Goal: Task Accomplishment & Management: Complete application form

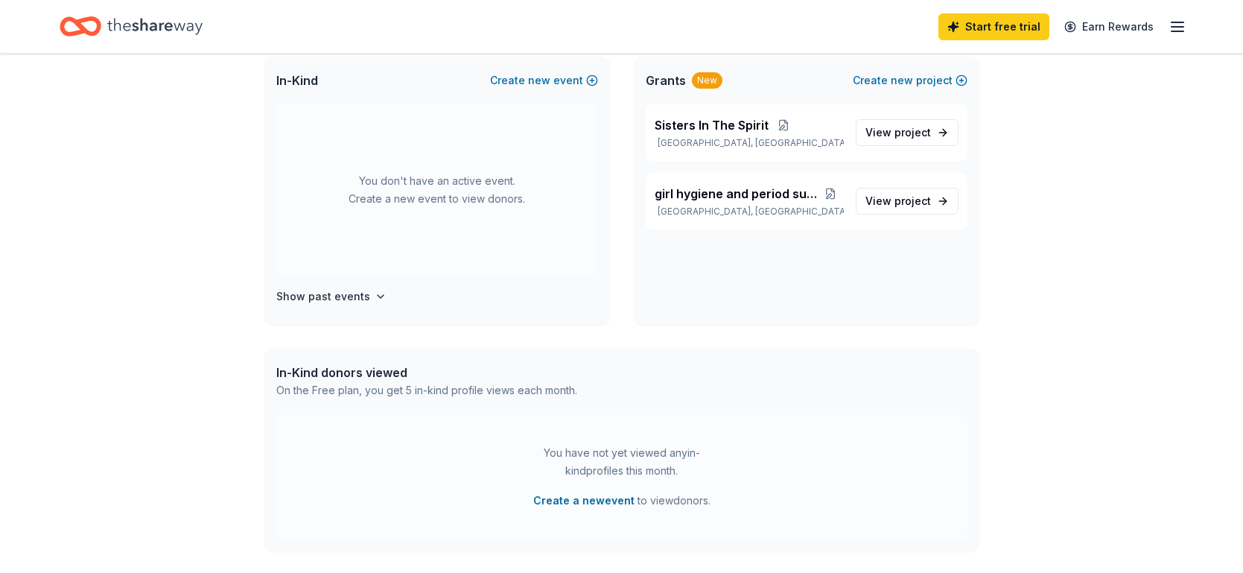
scroll to position [191, 0]
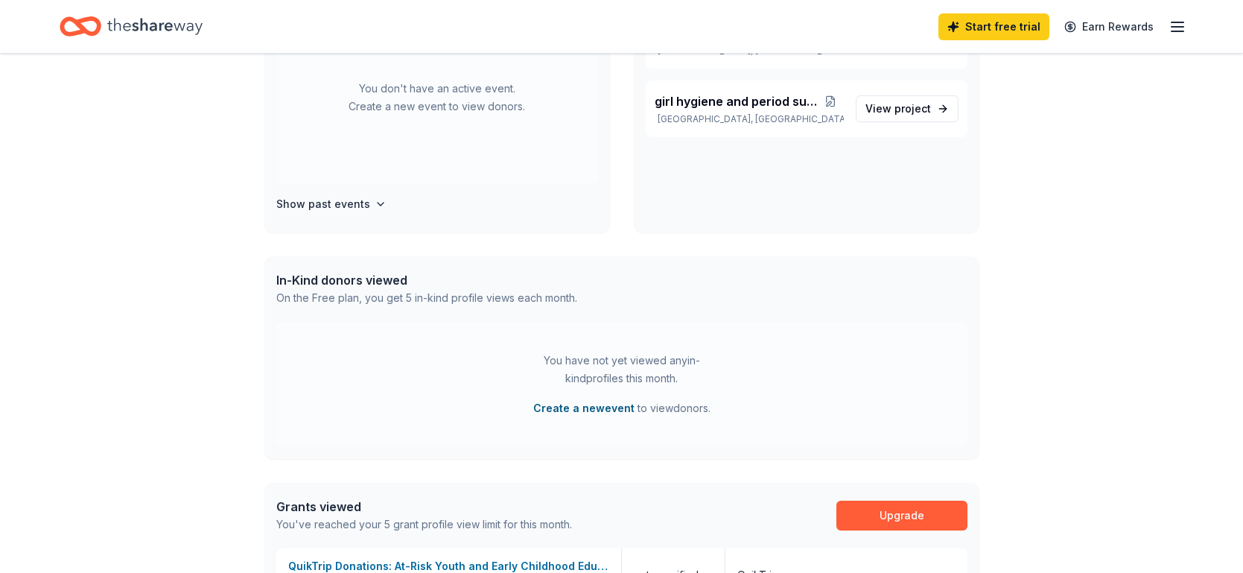
click at [591, 410] on button "Create a new event" at bounding box center [583, 408] width 101 height 18
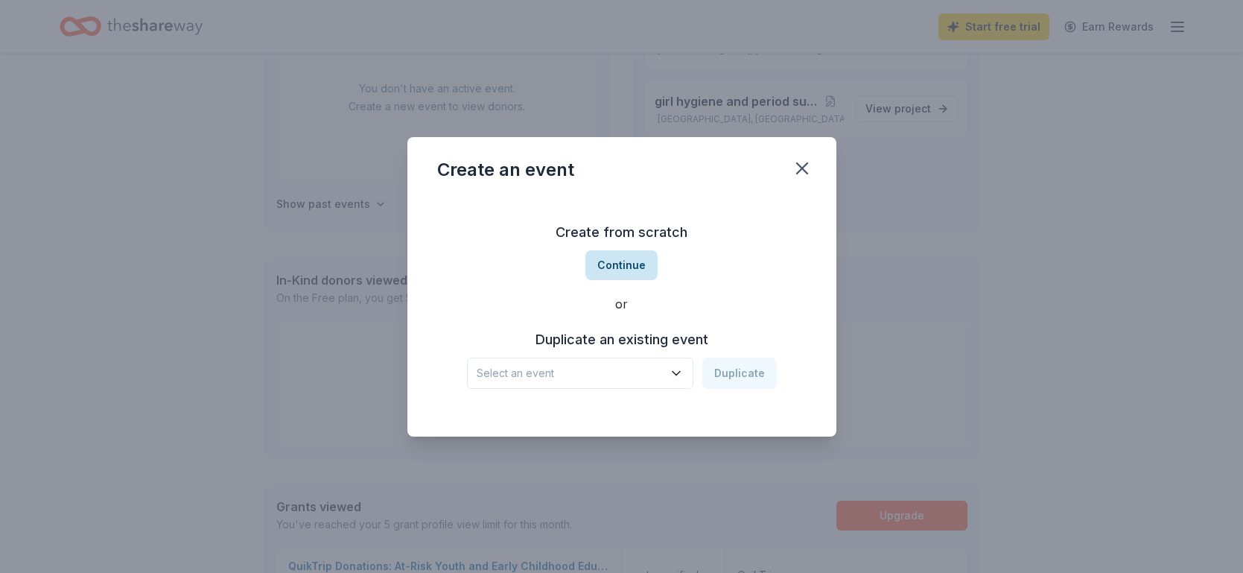
click at [627, 267] on button "Continue" at bounding box center [622, 265] width 72 height 30
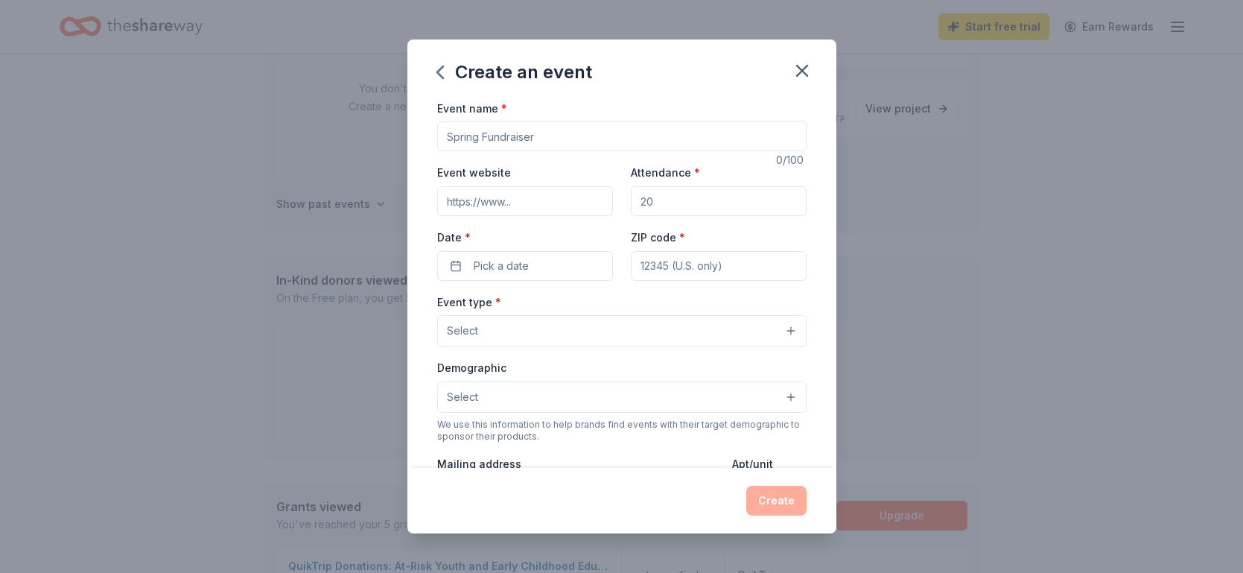
click at [551, 137] on input "Event name *" at bounding box center [621, 136] width 369 height 30
type input "S"
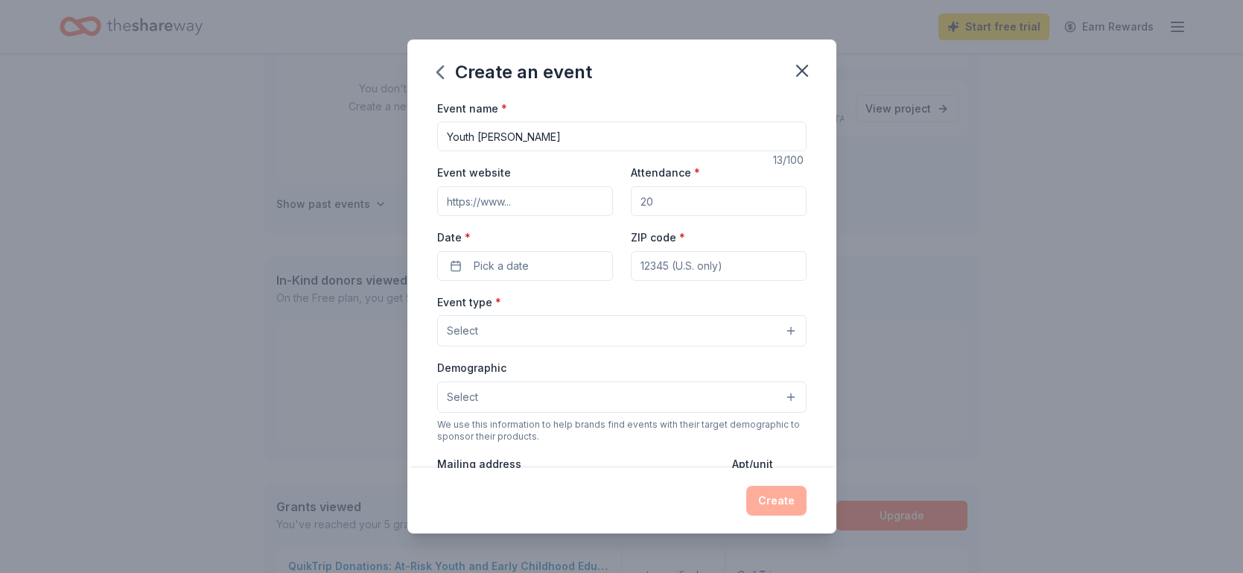
type input "Youth [PERSON_NAME]"
click at [519, 202] on input "Event website" at bounding box center [525, 201] width 176 height 30
type input "[DOMAIN_NAME]"
click at [659, 206] on input "Attendance *" at bounding box center [719, 201] width 176 height 30
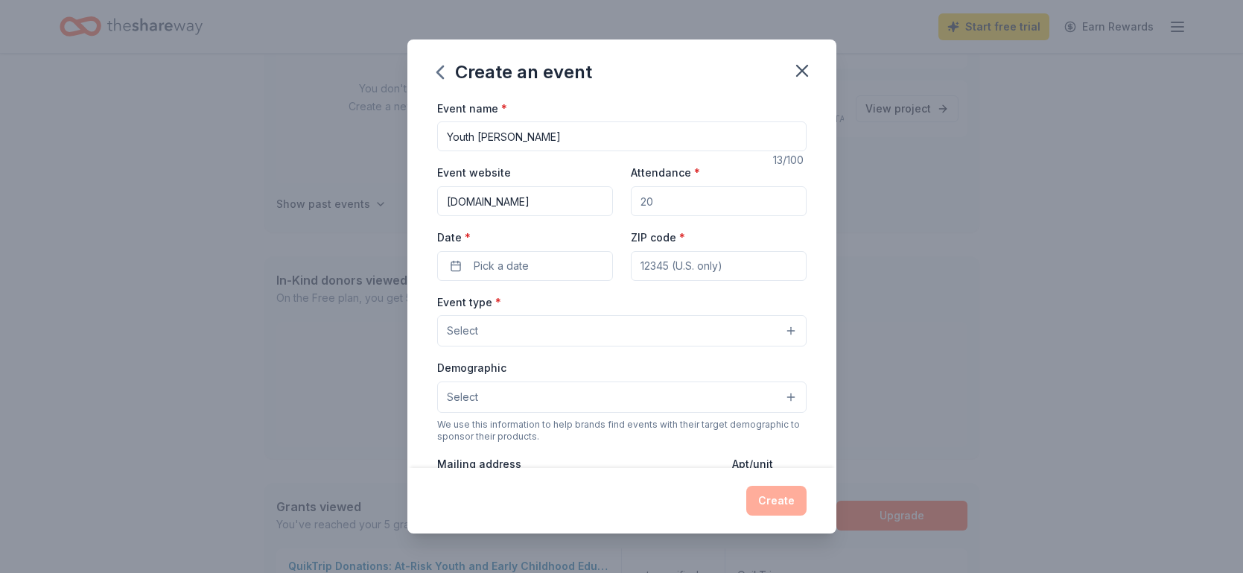
click at [659, 206] on input "Attendance *" at bounding box center [719, 201] width 176 height 30
click at [659, 204] on input "Attendance *" at bounding box center [719, 201] width 176 height 30
click at [676, 206] on input "Attendance *" at bounding box center [719, 201] width 176 height 30
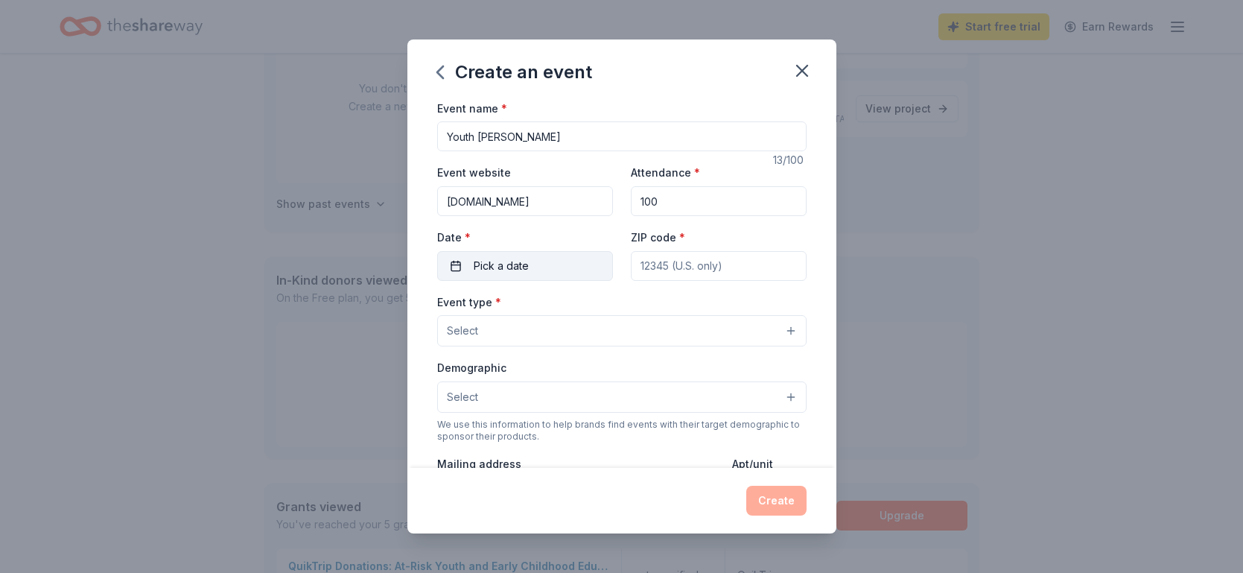
type input "100"
click at [580, 273] on button "Pick a date" at bounding box center [525, 266] width 176 height 30
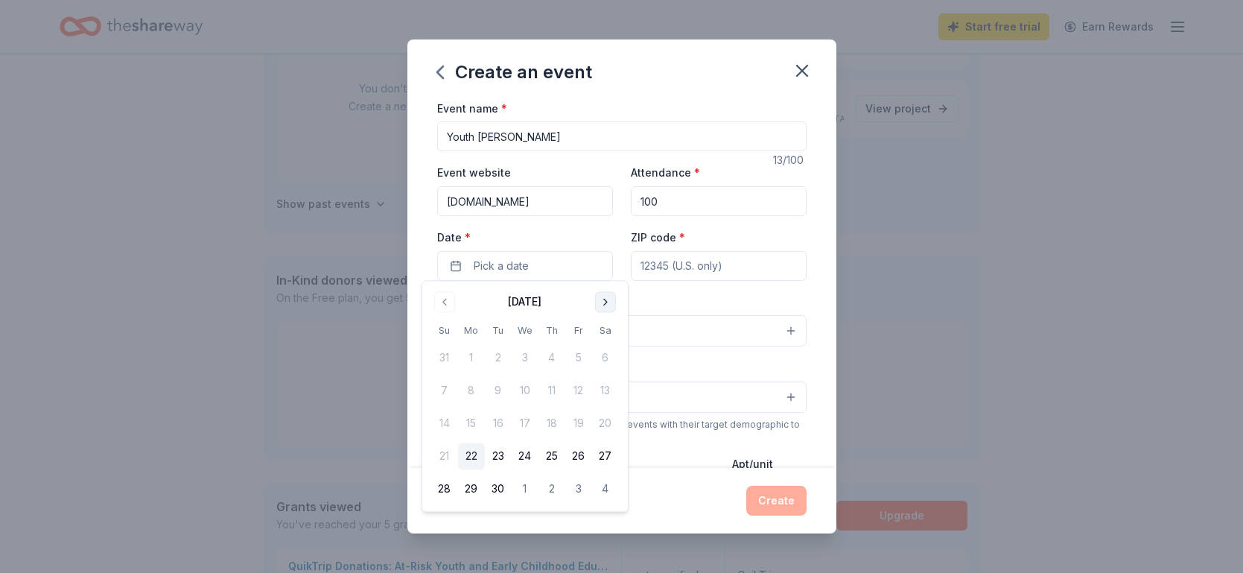
click at [600, 302] on button "Go to next month" at bounding box center [605, 301] width 21 height 21
click at [604, 358] on button "1" at bounding box center [605, 358] width 27 height 27
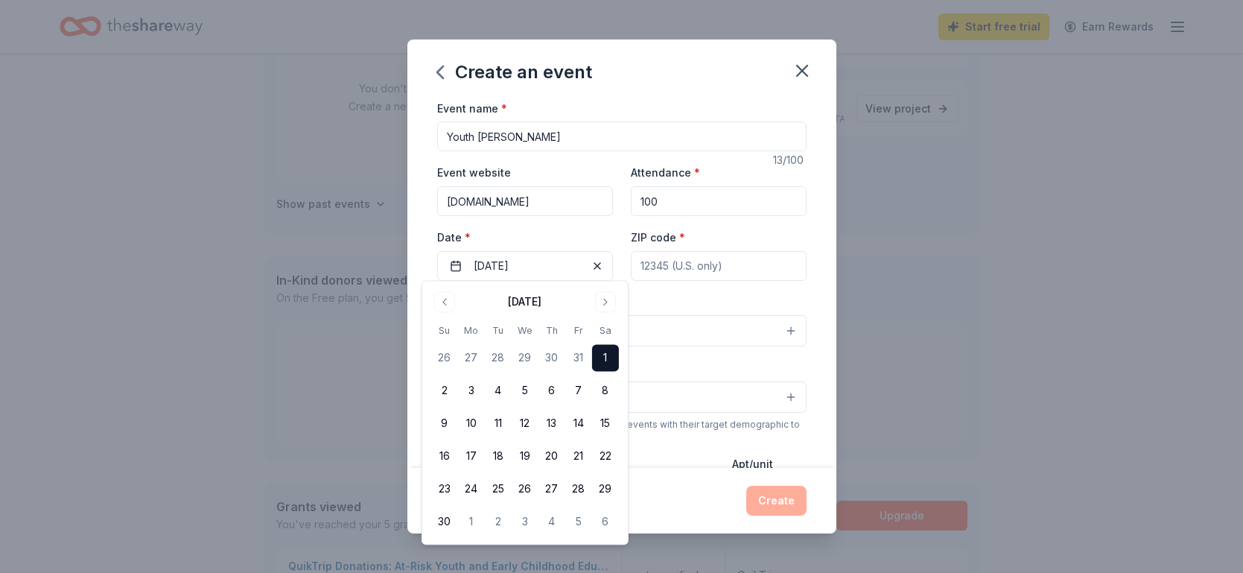
click at [676, 294] on div "Event type * Select" at bounding box center [621, 320] width 369 height 54
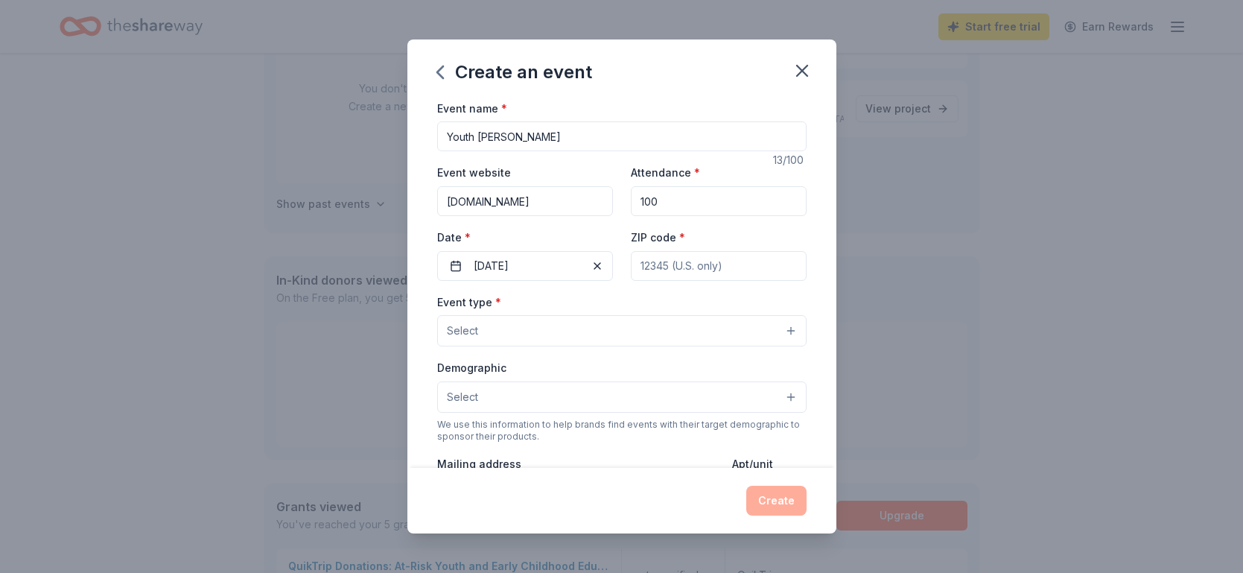
click at [662, 256] on input "ZIP code *" at bounding box center [719, 266] width 176 height 30
type input "28170"
type input "727 Thomas St, 727"
type input "Po Box 1168"
type input "28170"
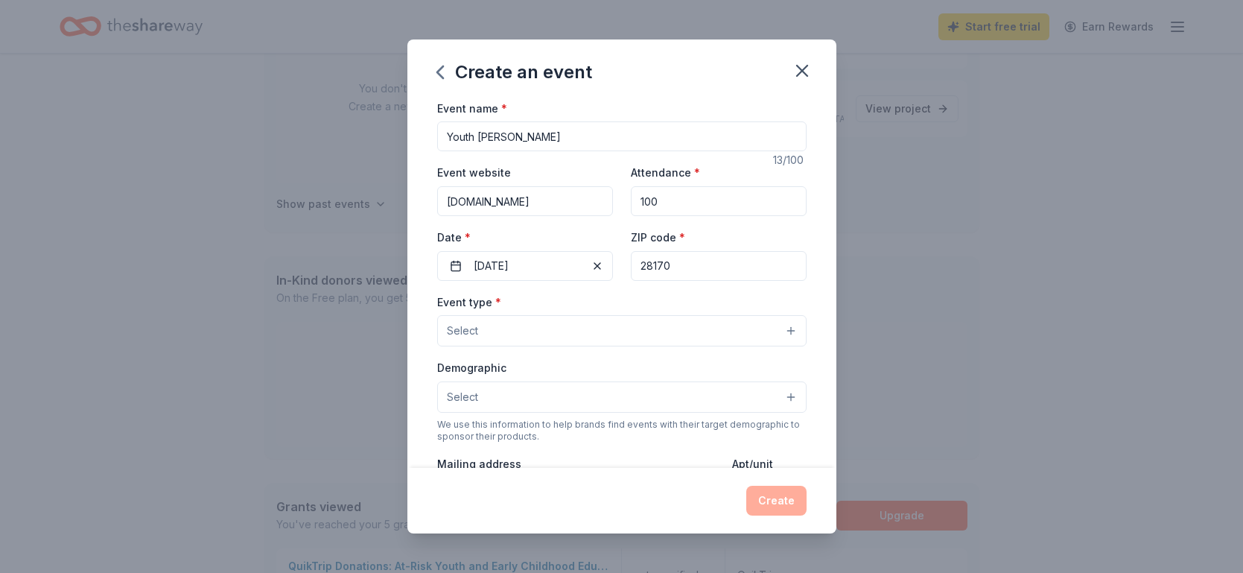
click at [608, 315] on button "Select" at bounding box center [621, 330] width 369 height 31
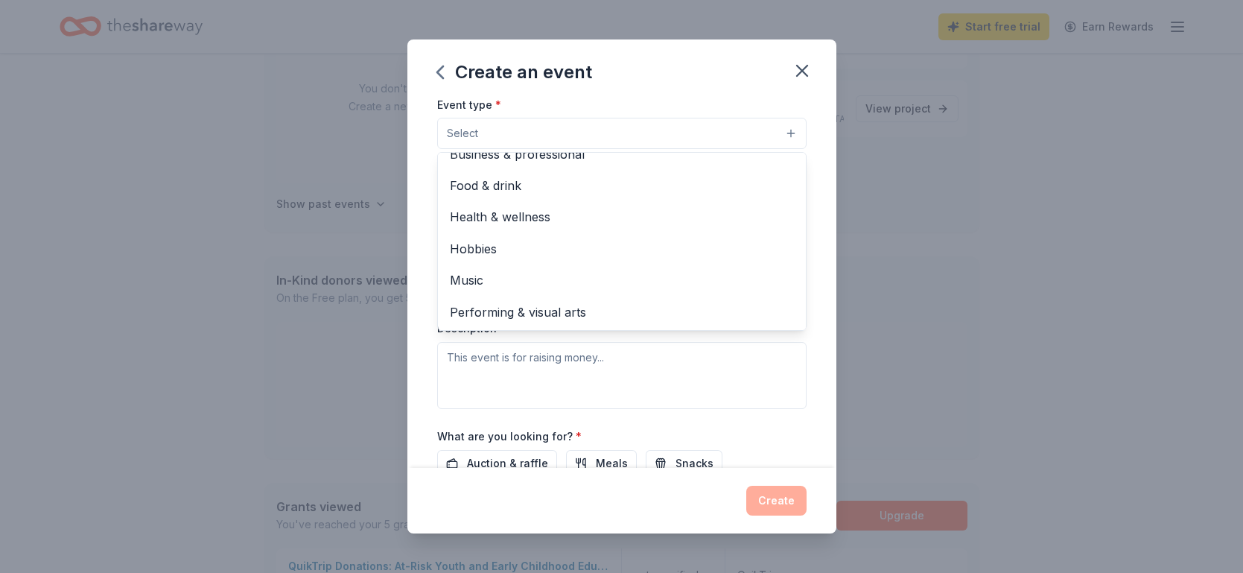
scroll to position [0, 0]
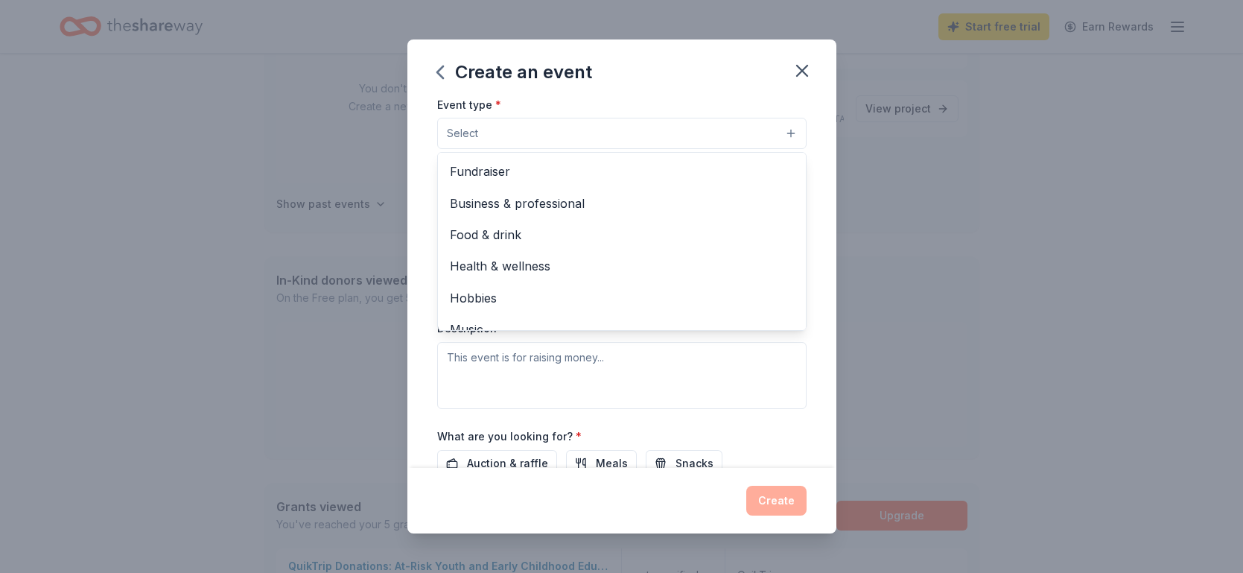
click at [515, 167] on span "Fundraiser" at bounding box center [622, 171] width 344 height 19
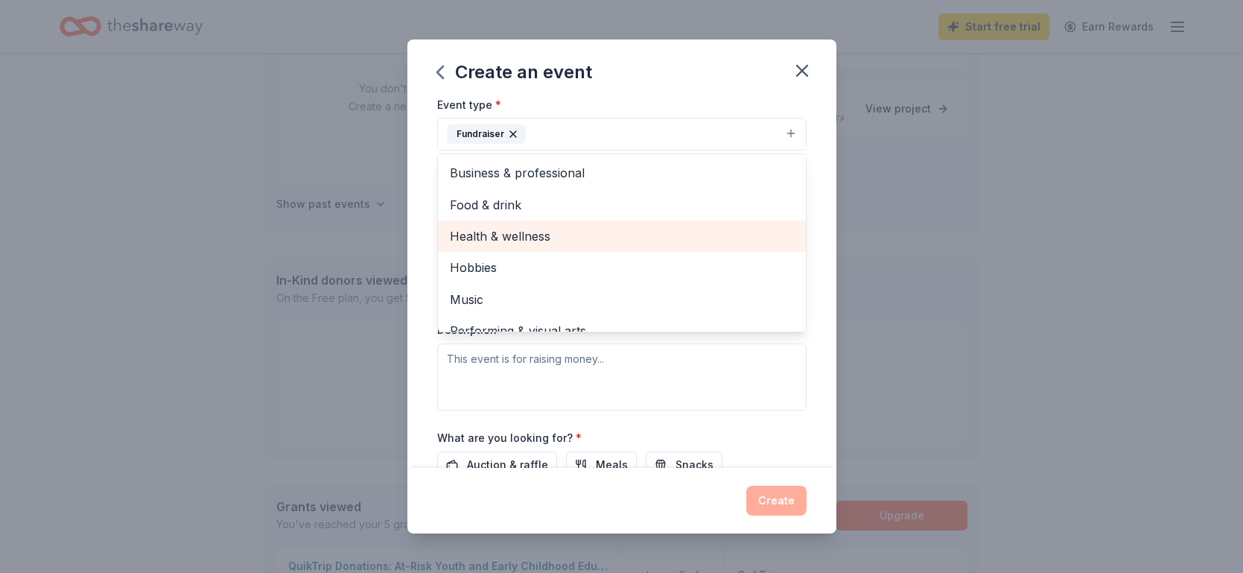
click at [606, 227] on span "Health & wellness" at bounding box center [622, 235] width 344 height 19
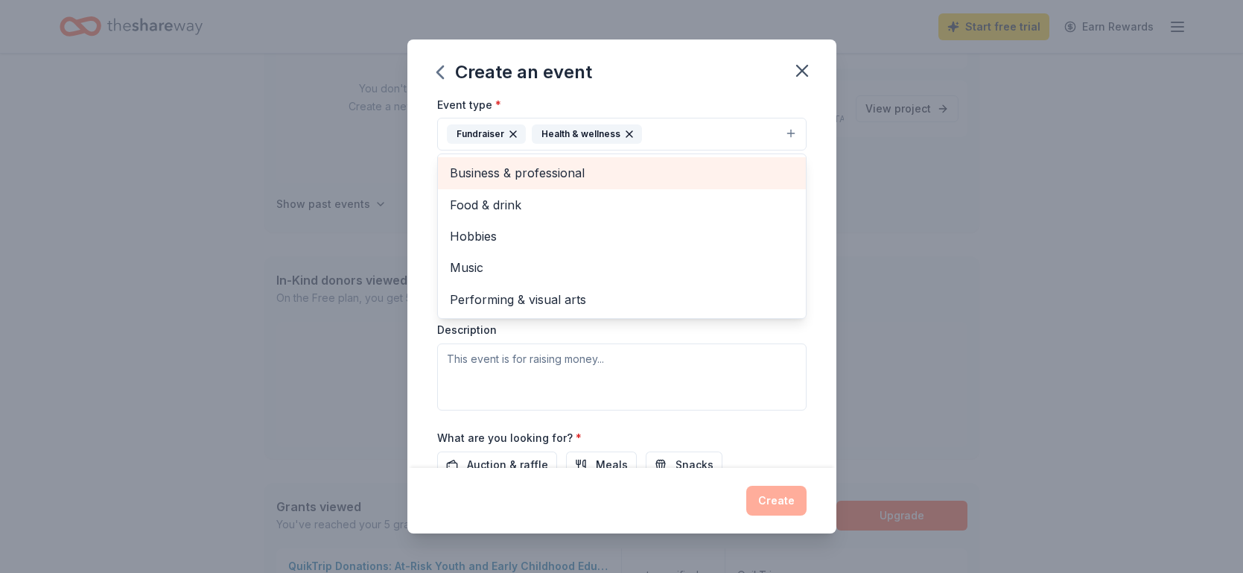
click at [584, 169] on span "Business & professional" at bounding box center [622, 172] width 344 height 19
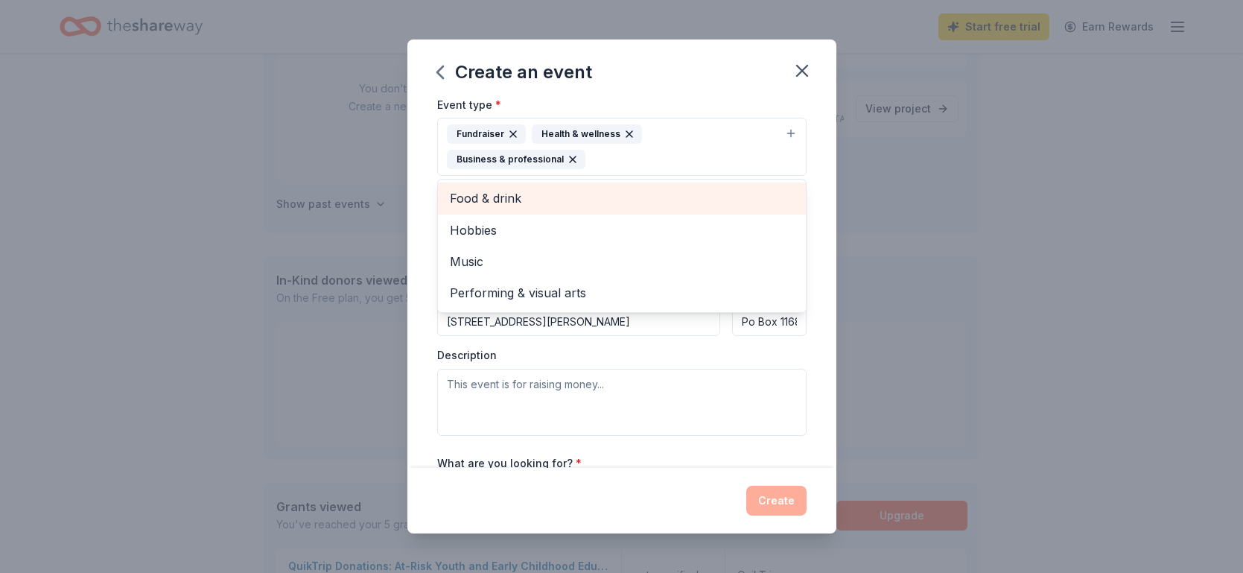
click at [557, 188] on span "Food & drink" at bounding box center [622, 197] width 344 height 19
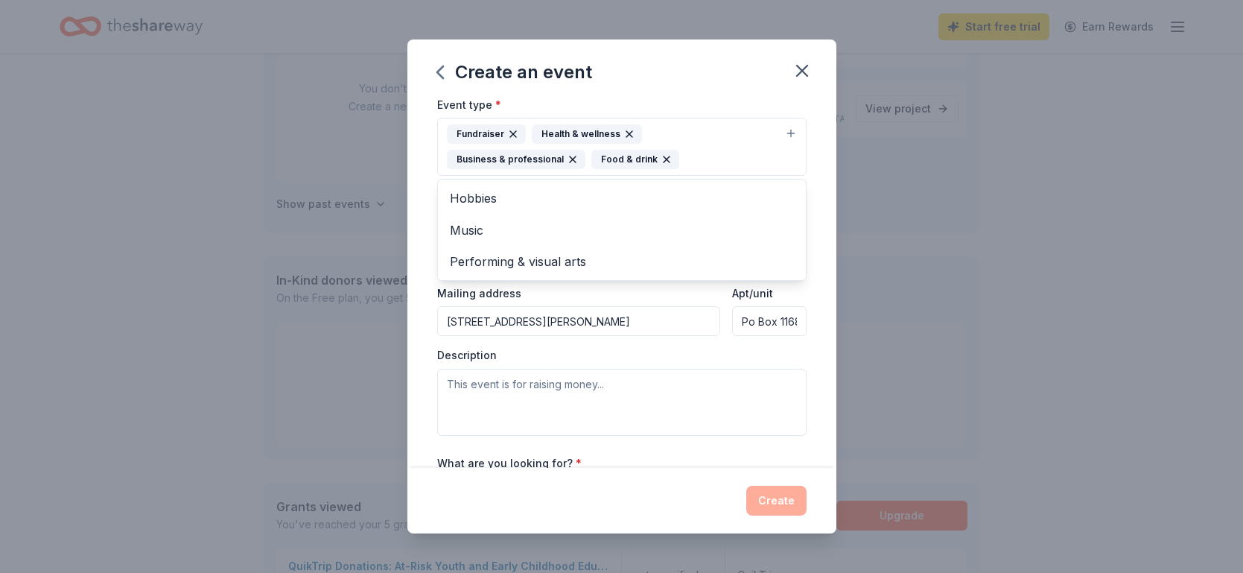
click at [662, 368] on div "Event type * Fundraiser Health & wellness Business & professional Food & drink …" at bounding box center [621, 265] width 369 height 340
click at [632, 323] on input "727 Thomas St, 727" at bounding box center [579, 321] width 284 height 30
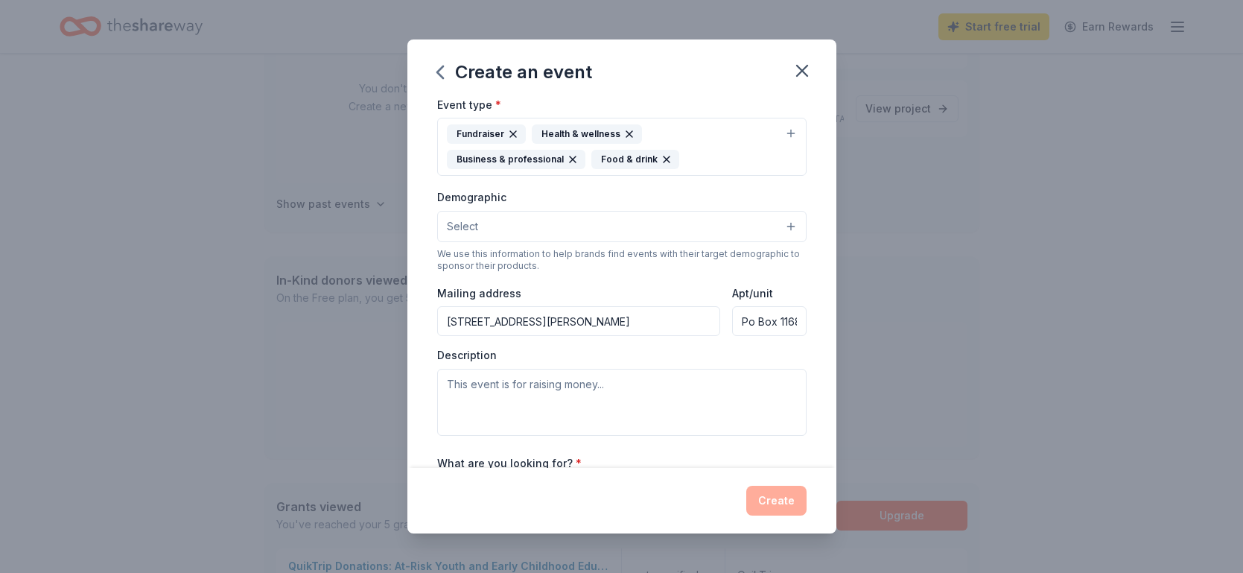
type input "Po box 1168"
click at [767, 314] on input "Po Box 1168" at bounding box center [769, 321] width 74 height 30
click at [718, 235] on button "Select" at bounding box center [621, 226] width 369 height 31
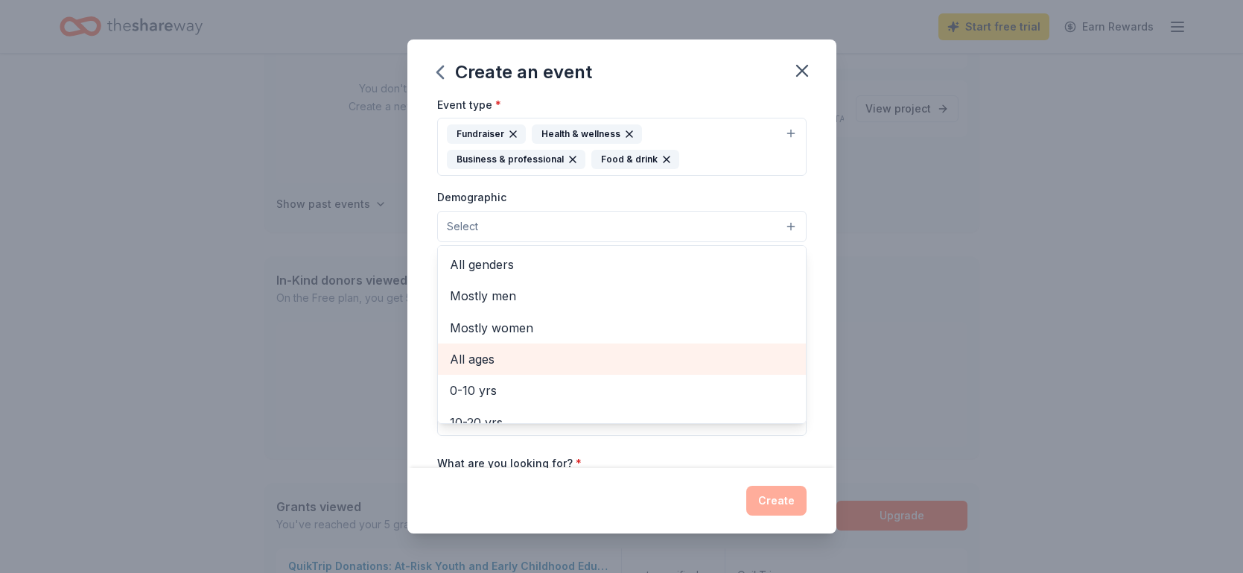
click at [542, 349] on span "All ages" at bounding box center [622, 358] width 344 height 19
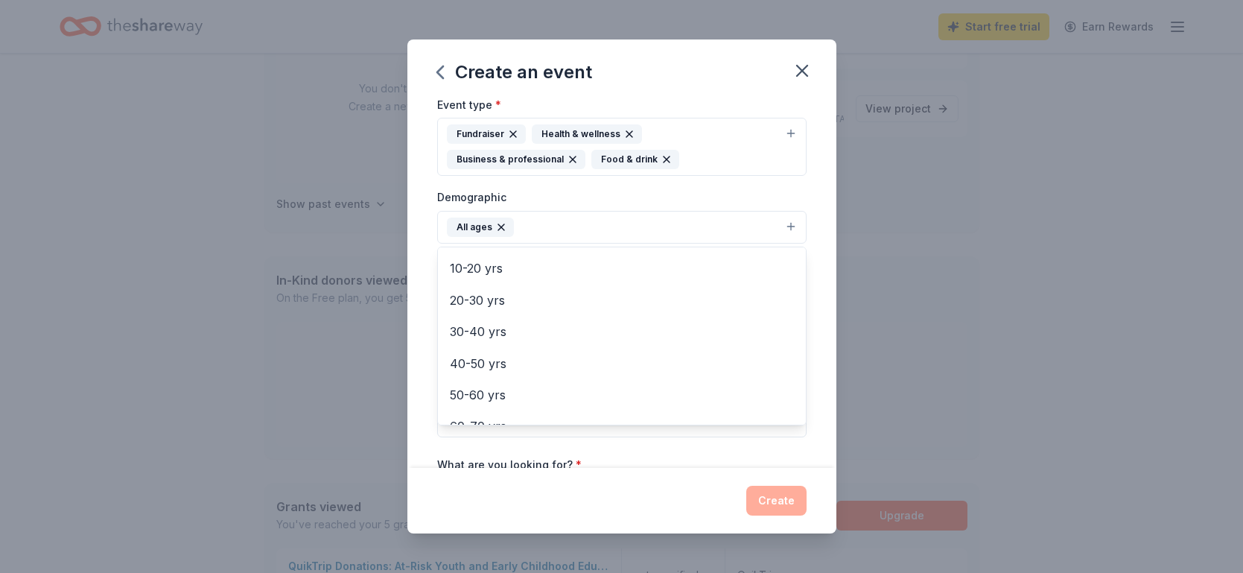
scroll to position [124, 0]
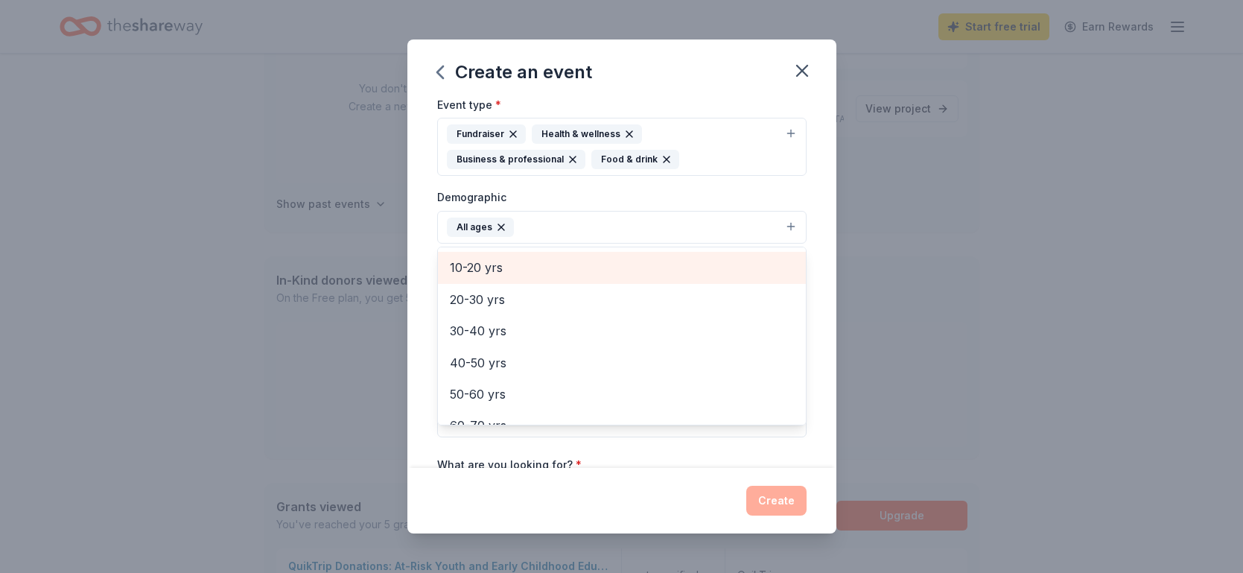
click at [580, 270] on span "10-20 yrs" at bounding box center [622, 267] width 344 height 19
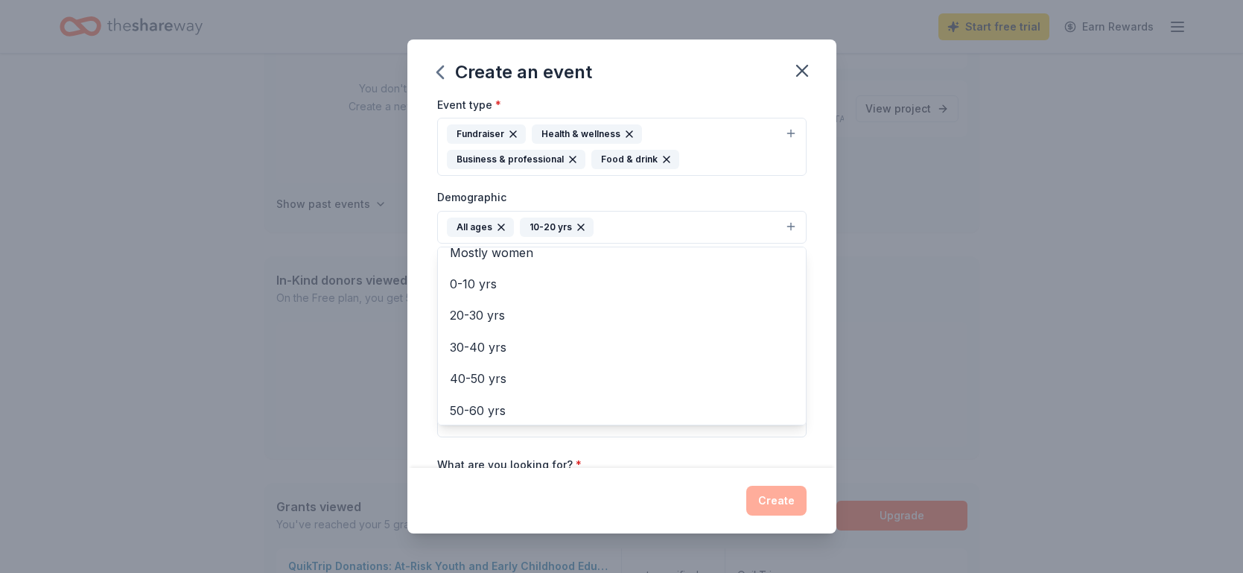
scroll to position [76, 0]
click at [684, 453] on div "Event name * Youth Summitt 13 /100 Event website Sis-younggirlsempowerment.org …" at bounding box center [621, 260] width 369 height 717
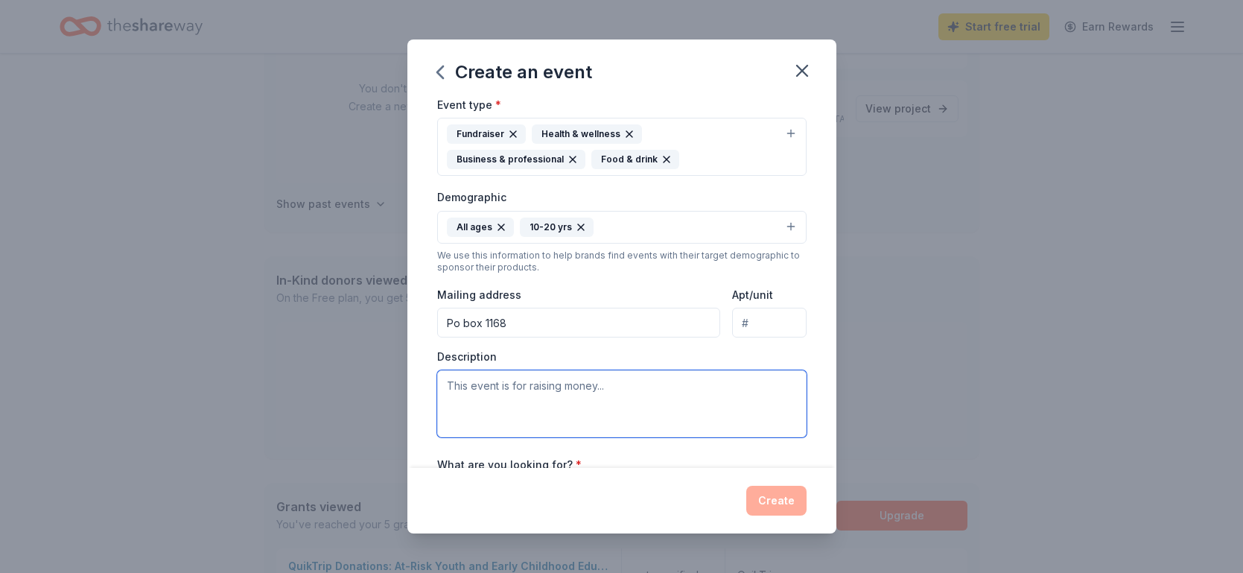
click at [638, 381] on textarea at bounding box center [621, 403] width 369 height 67
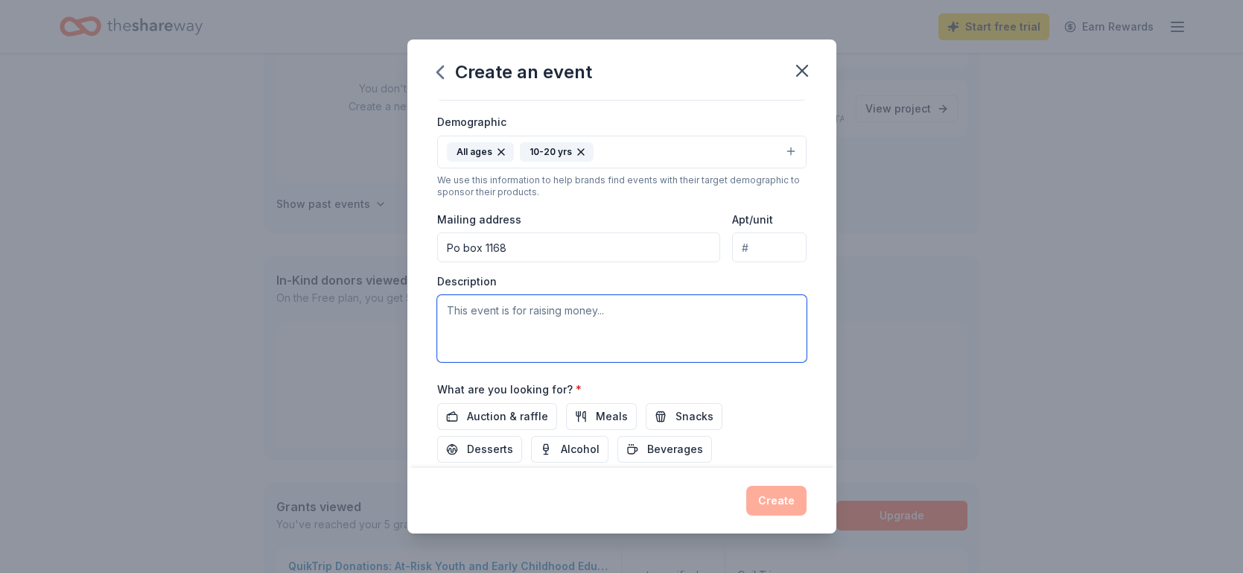
scroll to position [353, 0]
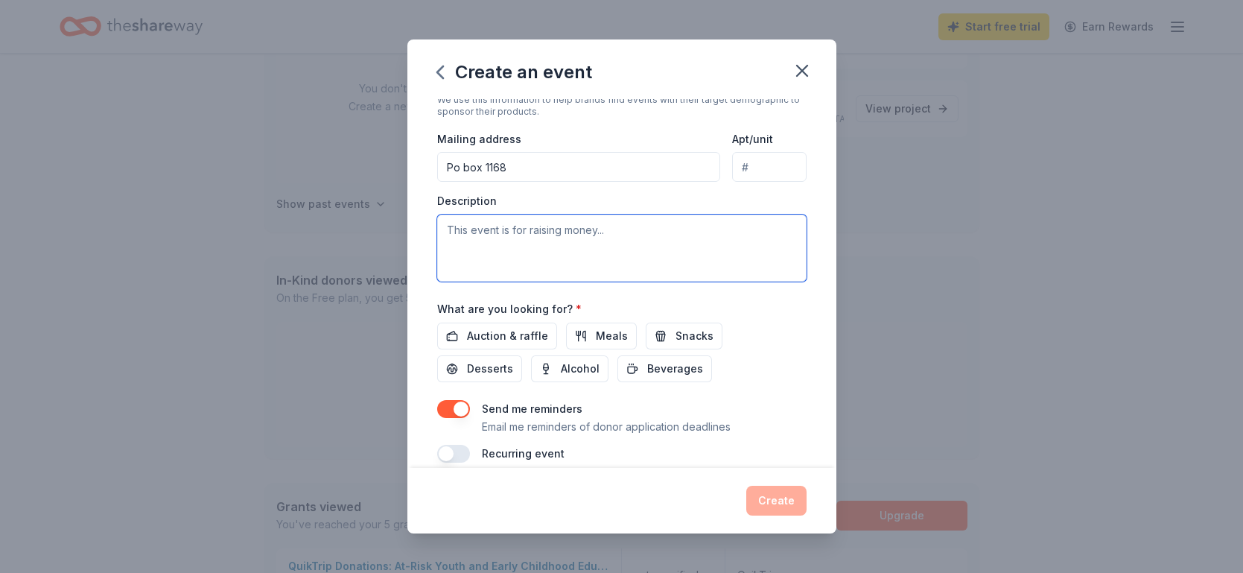
paste textarea "Funds raised for the Youth Empowerment Summit will ensure that every participan…"
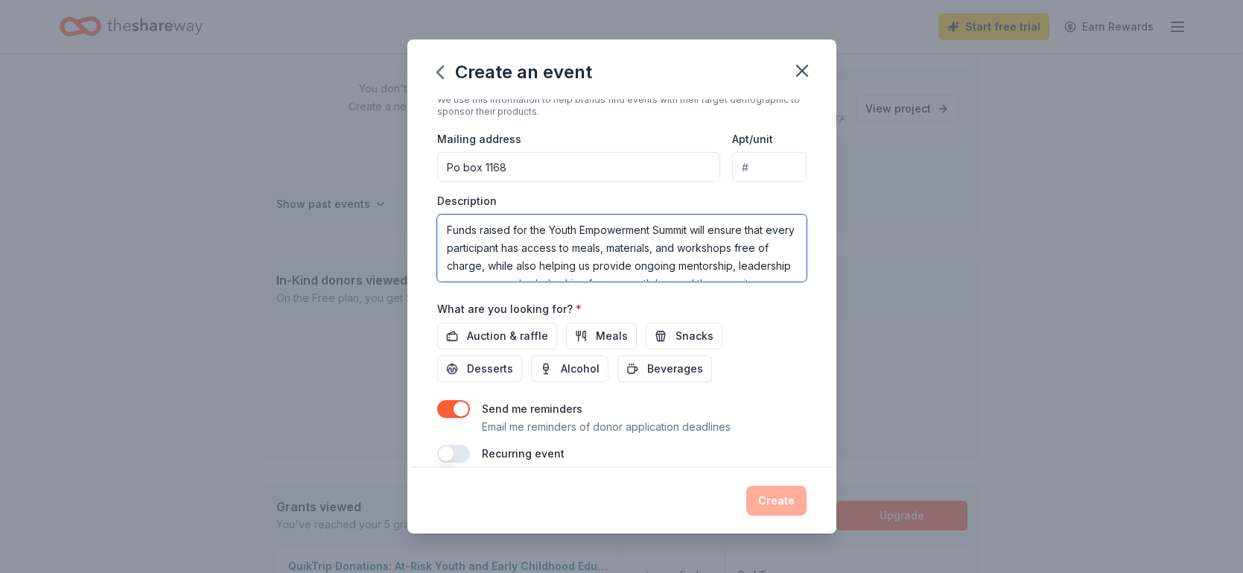
scroll to position [27, 0]
type textarea "Funds raised for the Youth Empowerment Summit will ensure that every participan…"
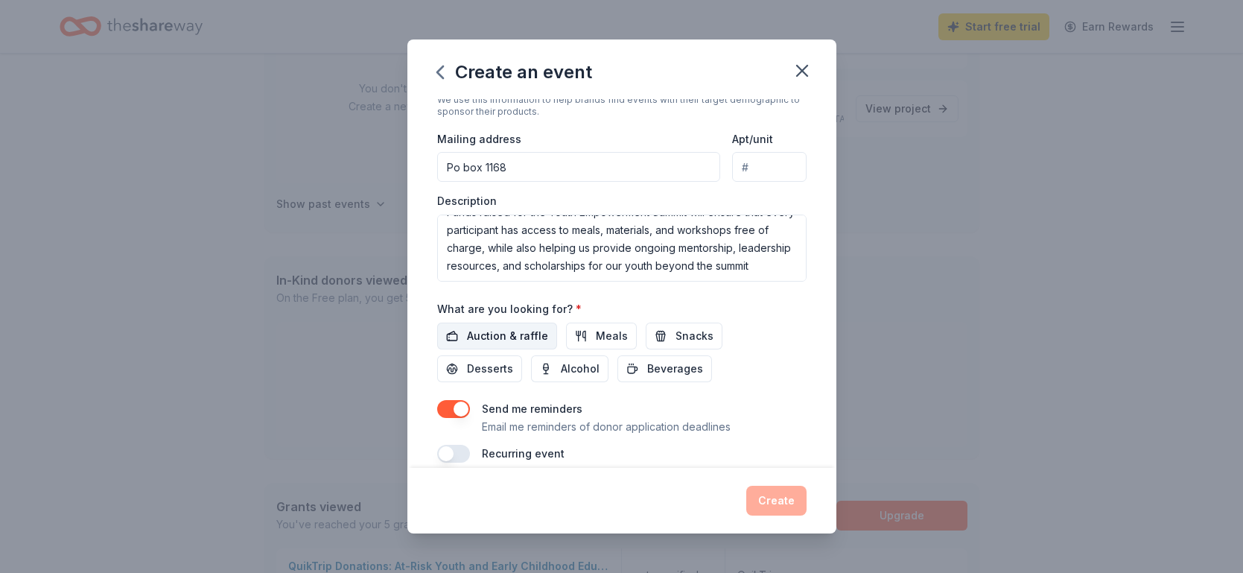
click at [538, 331] on span "Auction & raffle" at bounding box center [507, 336] width 81 height 18
click at [580, 330] on button "Meals" at bounding box center [601, 336] width 71 height 27
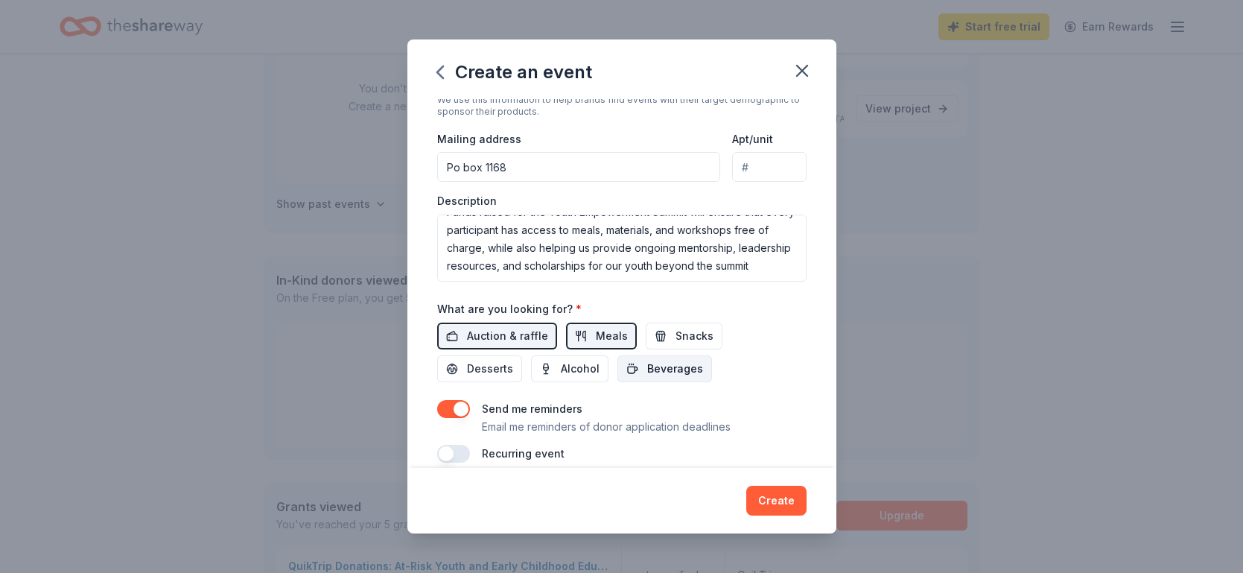
click at [647, 360] on span "Beverages" at bounding box center [675, 369] width 56 height 18
click at [522, 355] on button "Desserts" at bounding box center [479, 368] width 85 height 27
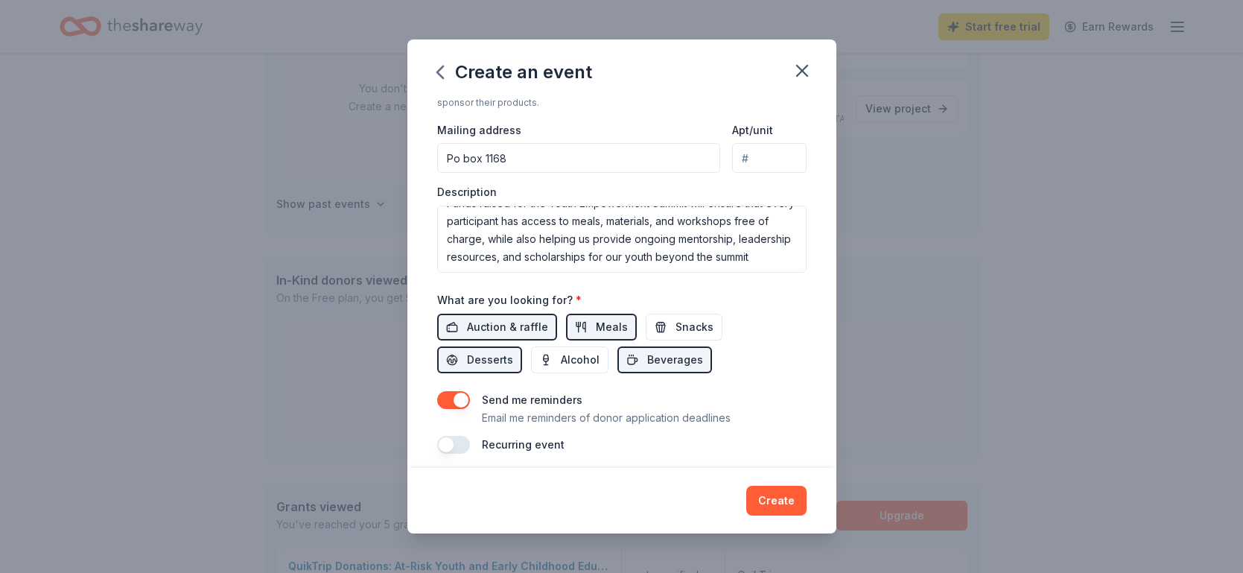
click at [446, 437] on button "button" at bounding box center [453, 445] width 33 height 18
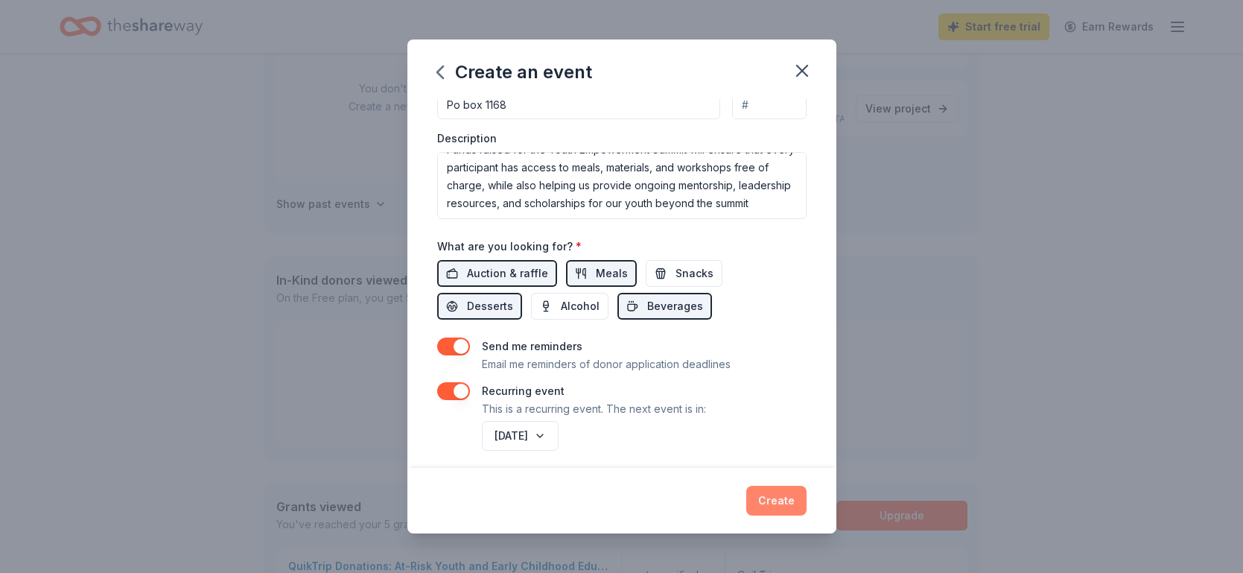
click at [782, 498] on button "Create" at bounding box center [776, 501] width 60 height 30
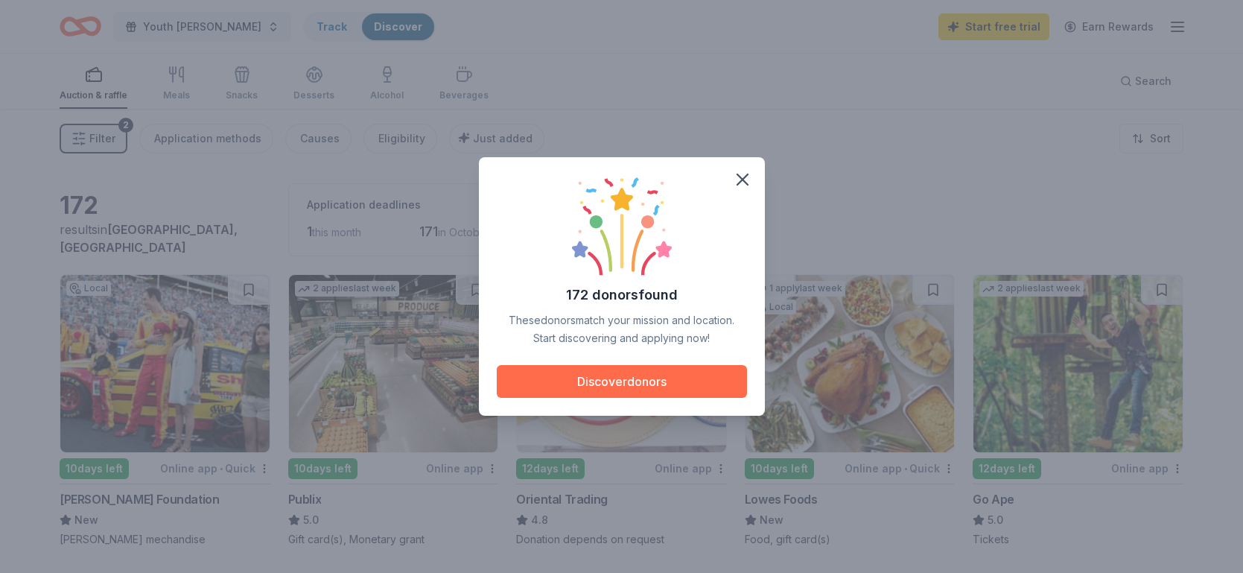
click at [615, 388] on button "Discover donors" at bounding box center [622, 381] width 250 height 33
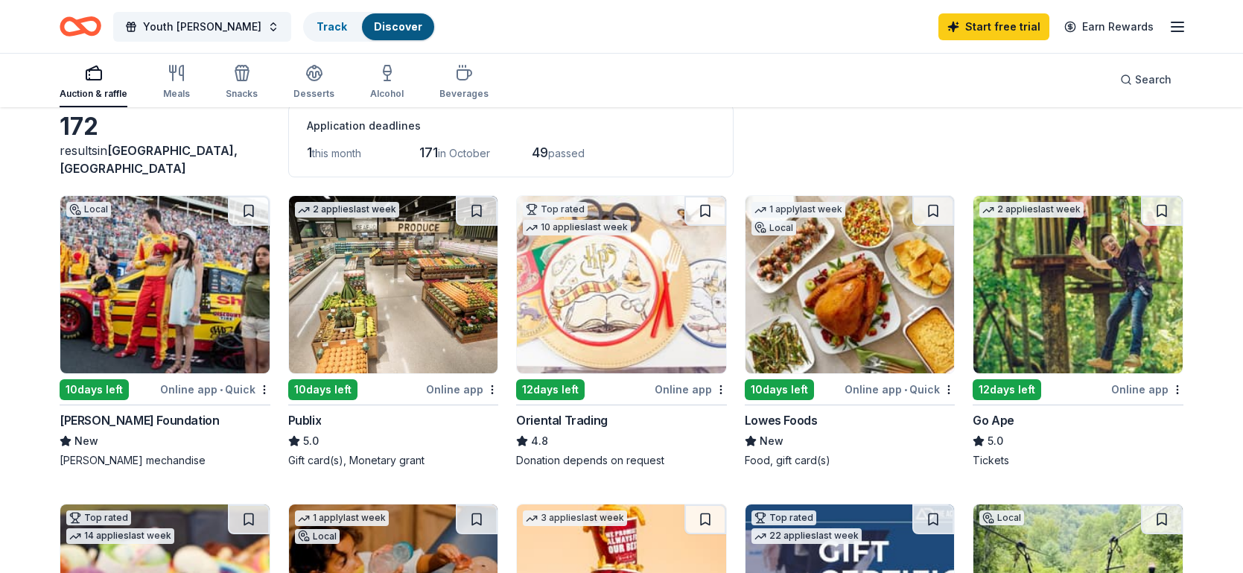
scroll to position [80, 0]
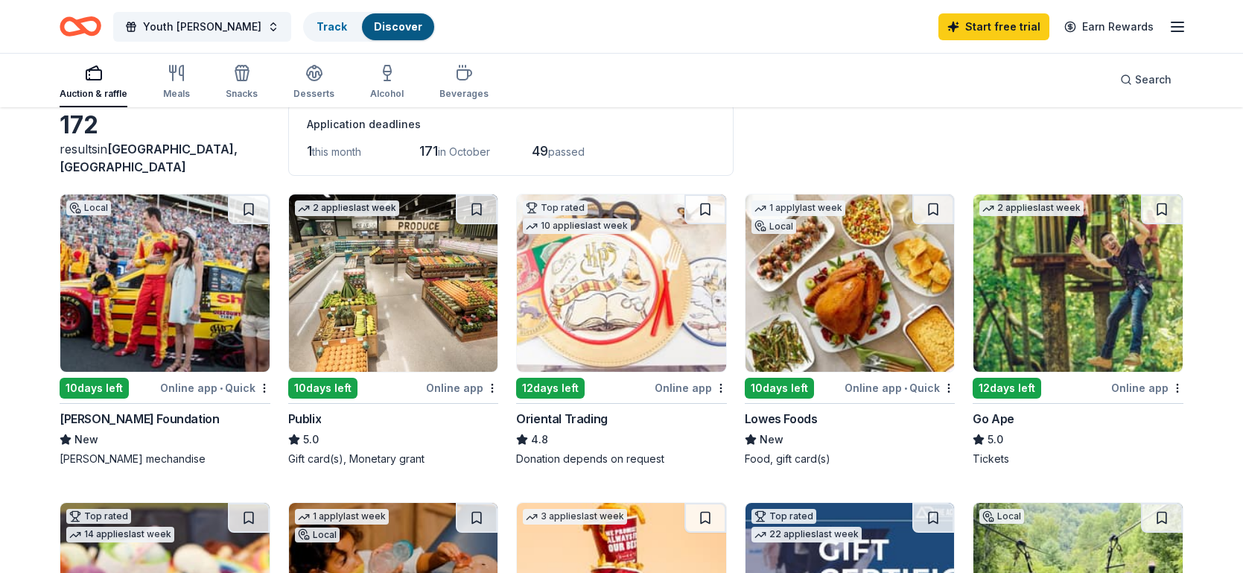
click at [242, 297] on img at bounding box center [164, 282] width 209 height 177
click at [181, 90] on div "Meals" at bounding box center [176, 94] width 27 height 12
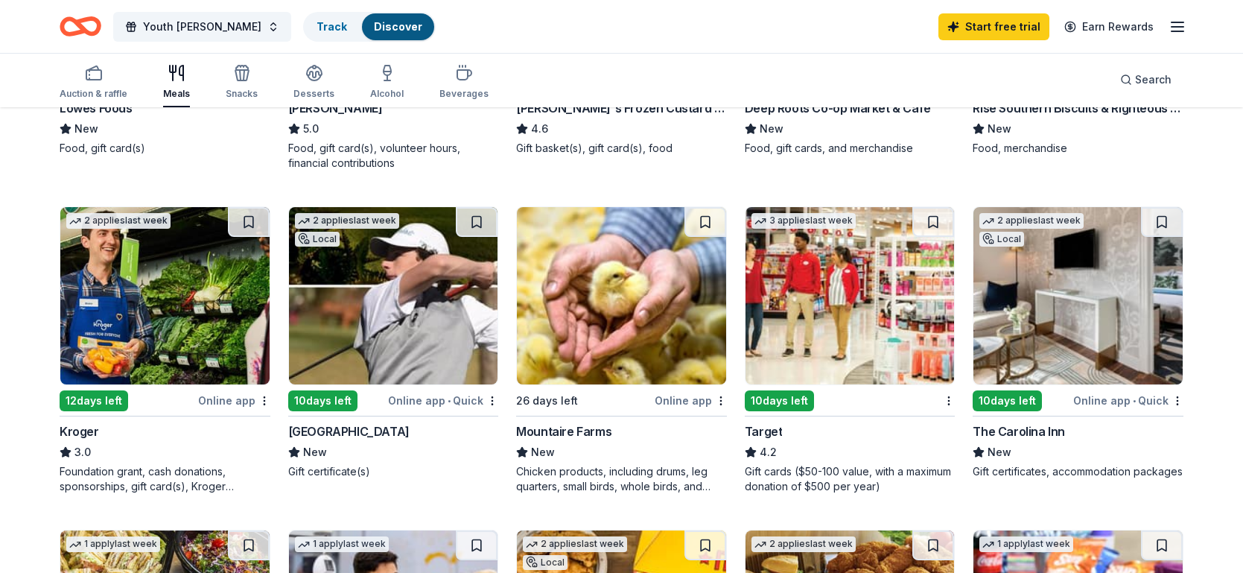
scroll to position [390, 0]
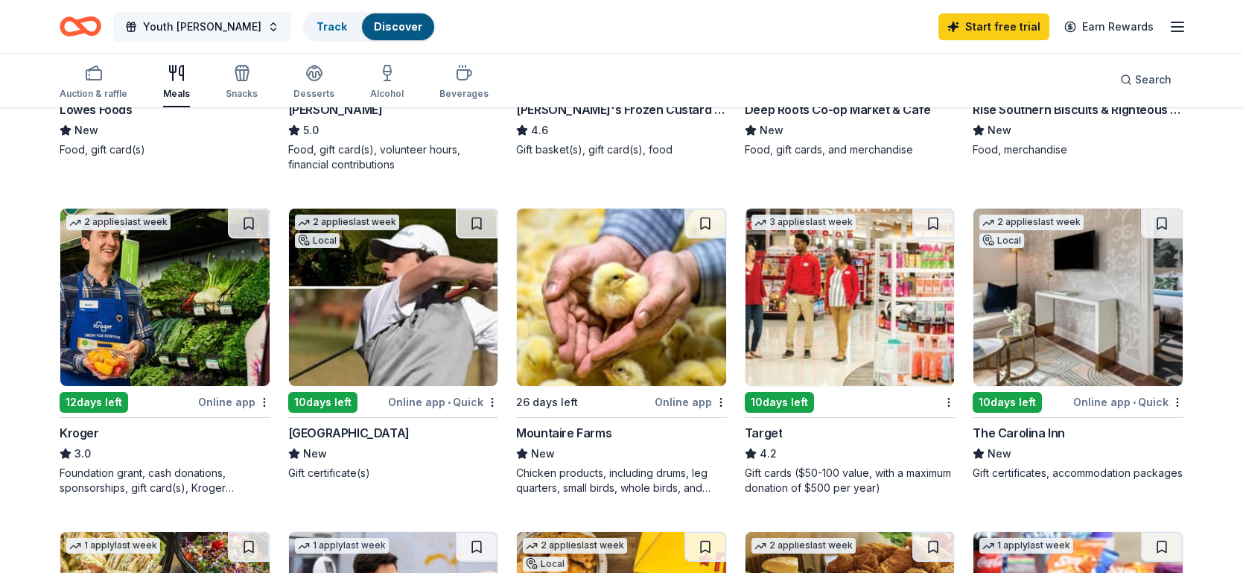
click at [194, 33] on span "Youth [PERSON_NAME]" at bounding box center [202, 27] width 118 height 18
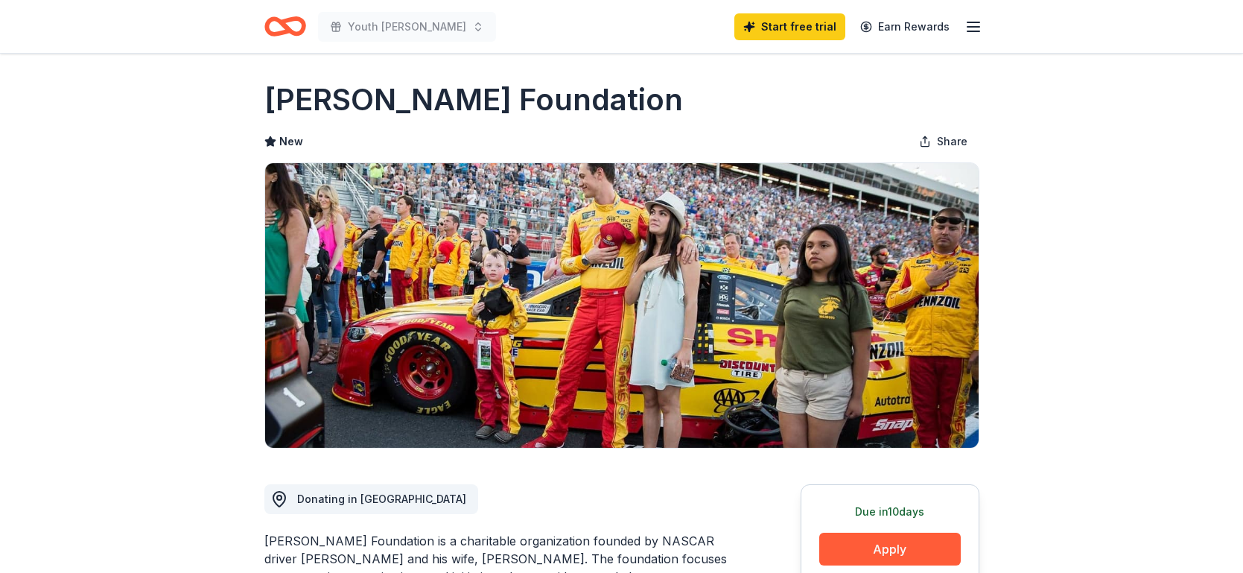
scroll to position [4, 0]
